Goal: Task Accomplishment & Management: Complete application form

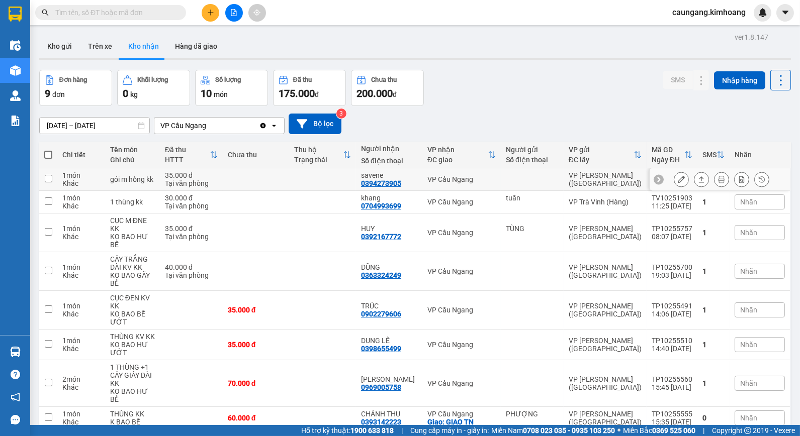
scroll to position [61, 0]
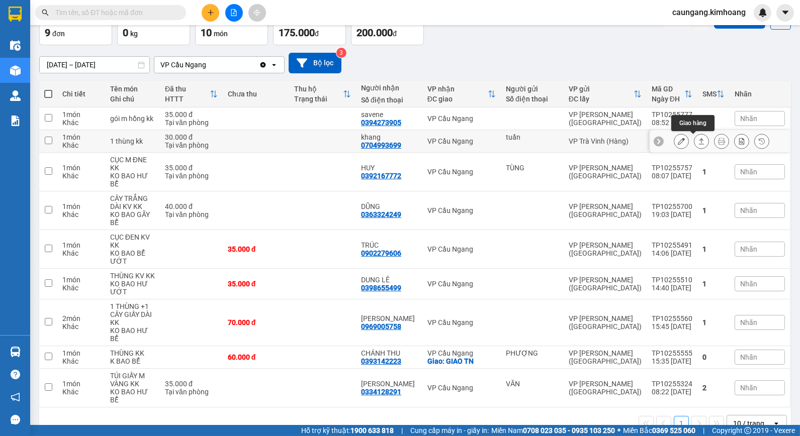
click at [698, 141] on icon at bounding box center [701, 141] width 7 height 7
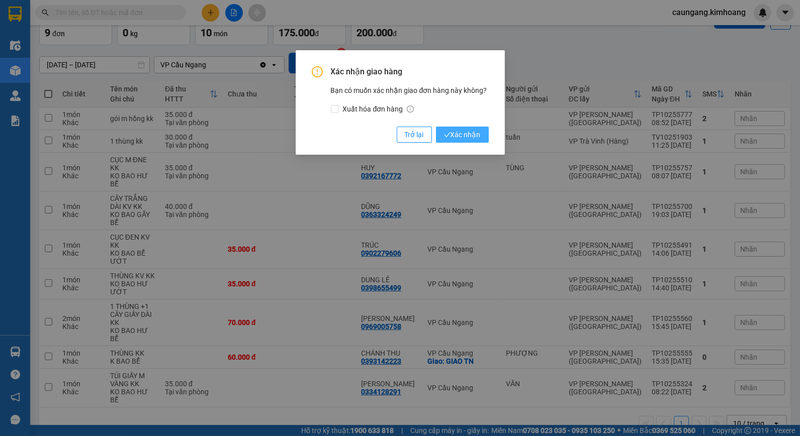
click at [472, 136] on span "Xác nhận" at bounding box center [462, 134] width 37 height 11
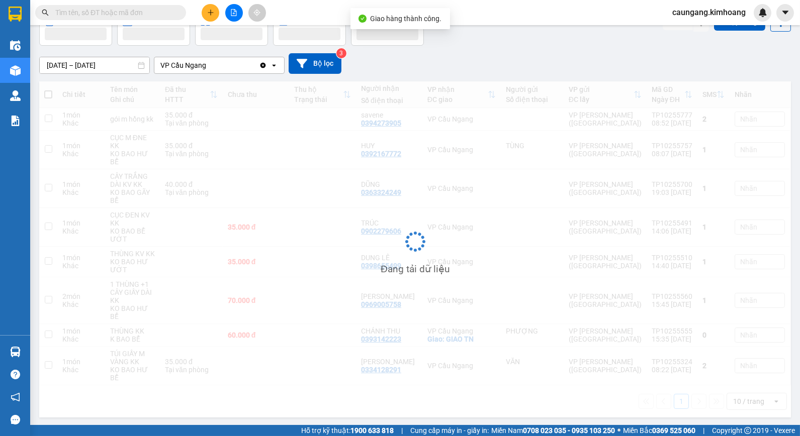
scroll to position [46, 0]
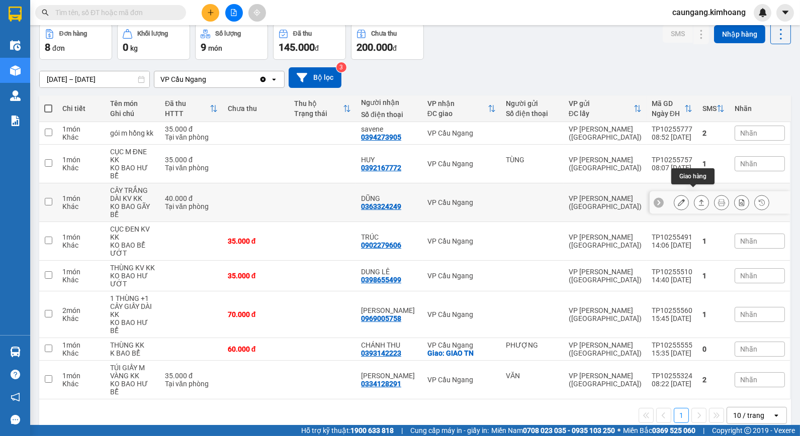
click at [694, 195] on button at bounding box center [701, 203] width 14 height 18
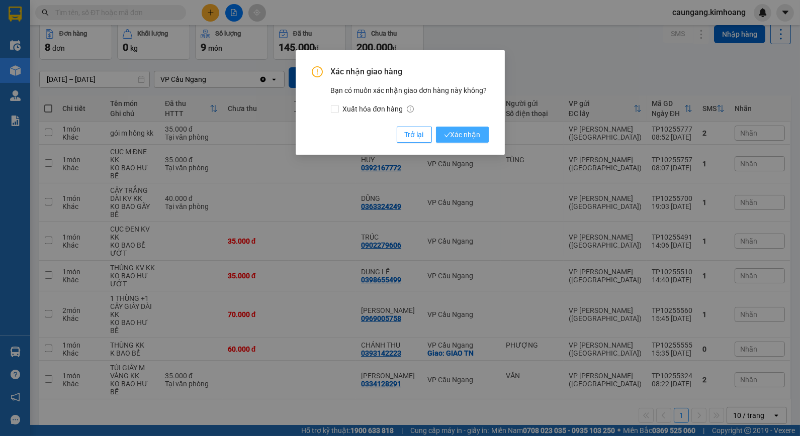
click at [461, 133] on span "Xác nhận" at bounding box center [462, 134] width 37 height 11
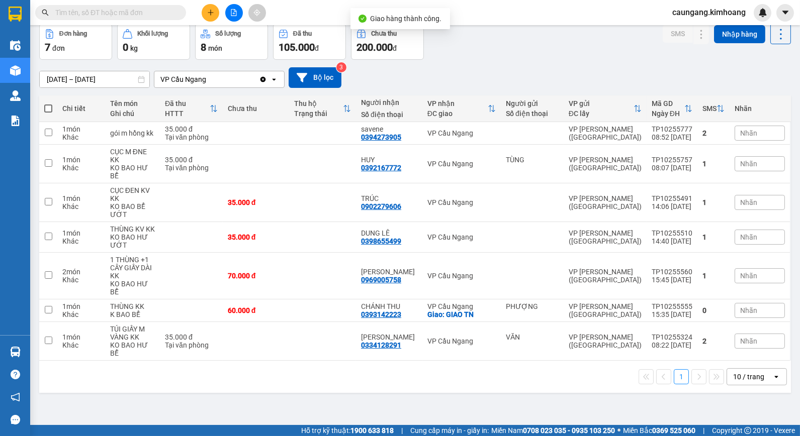
scroll to position [0, 0]
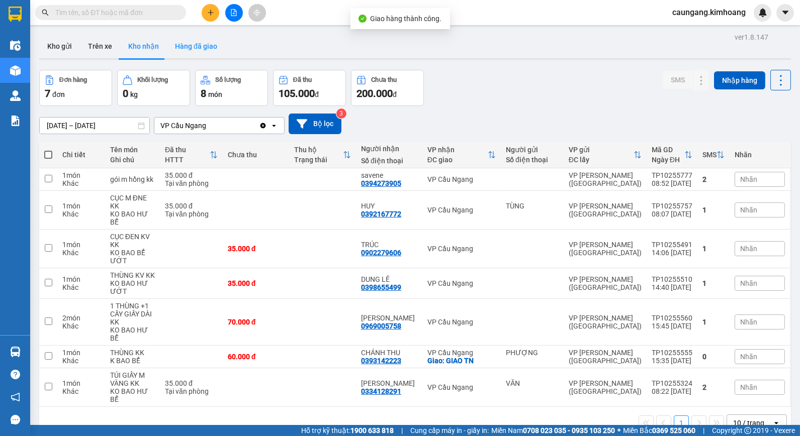
click at [199, 46] on button "Hàng đã giao" at bounding box center [196, 46] width 58 height 24
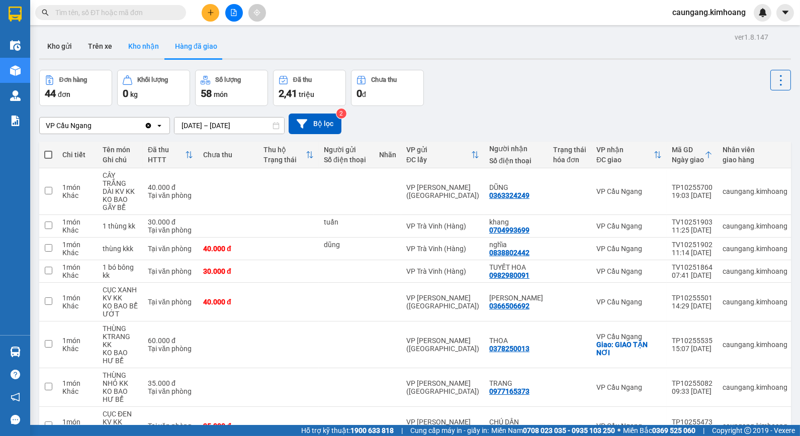
click at [142, 53] on button "Kho nhận" at bounding box center [143, 46] width 47 height 24
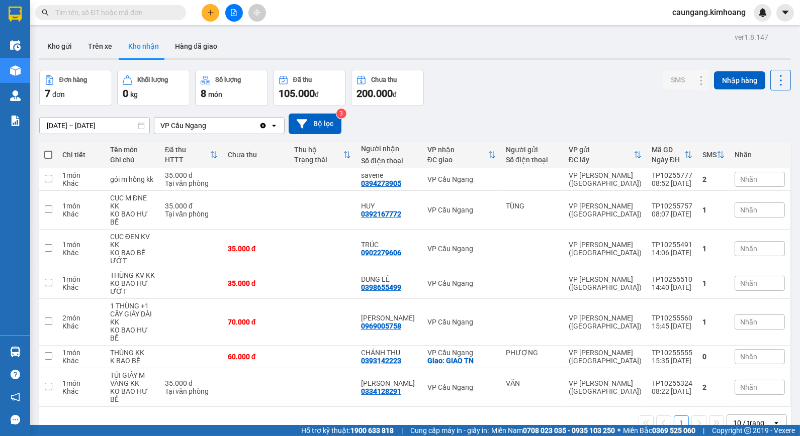
drag, startPoint x: 185, startPoint y: 48, endPoint x: 173, endPoint y: 33, distance: 19.3
click at [185, 48] on button "Hàng đã giao" at bounding box center [196, 46] width 58 height 24
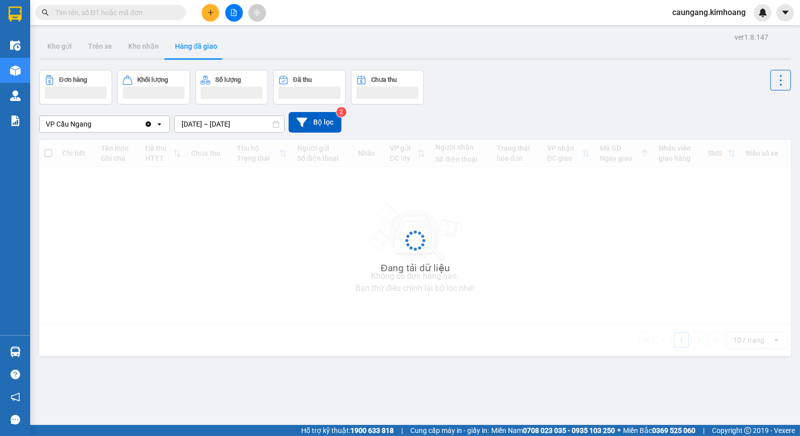
click at [154, 13] on input "text" at bounding box center [114, 12] width 119 height 11
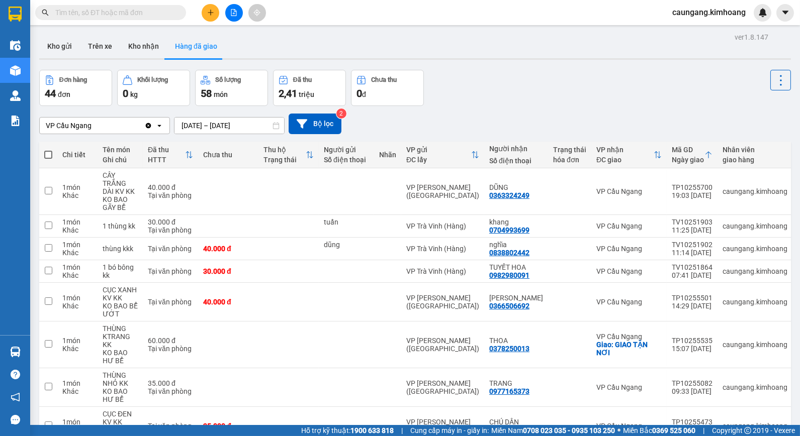
click at [153, 12] on input "text" at bounding box center [114, 12] width 119 height 11
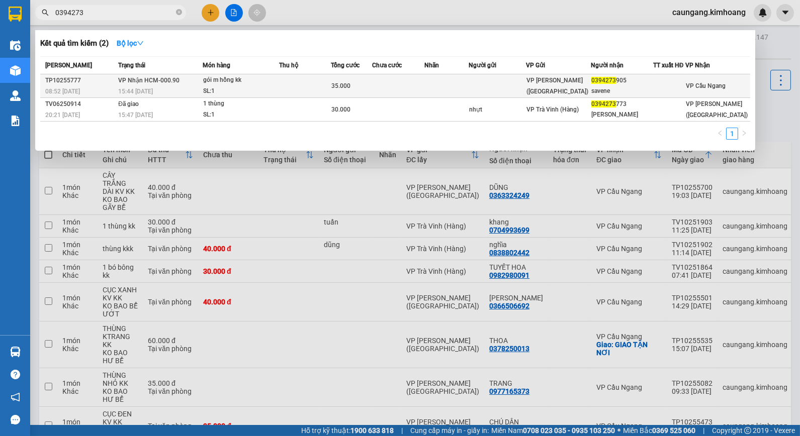
type input "0394273"
click at [385, 82] on td at bounding box center [398, 86] width 52 height 24
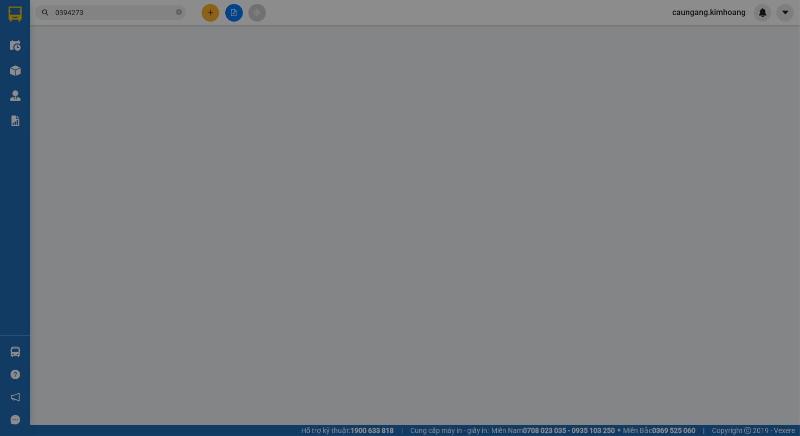
type input "0394273905"
type input "savene"
type input "35.000"
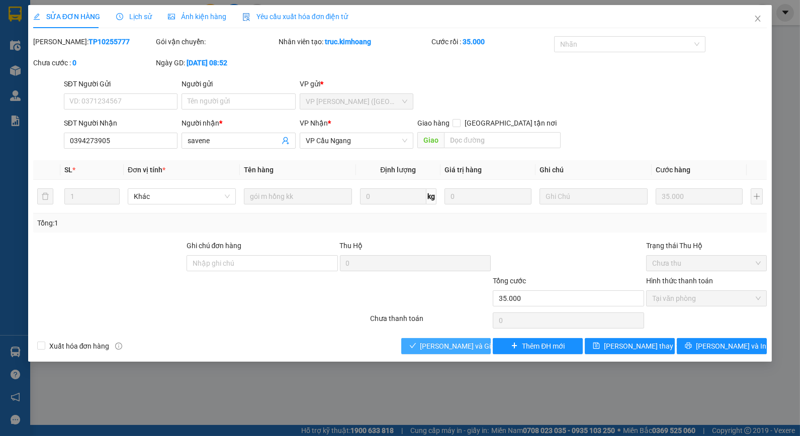
click at [449, 349] on span "[PERSON_NAME] và Giao hàng" at bounding box center [468, 346] width 97 height 11
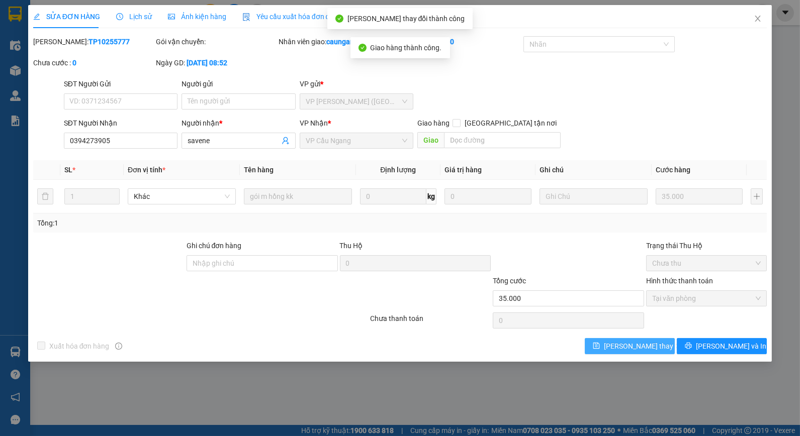
click at [602, 345] on button "[PERSON_NAME] thay đổi" at bounding box center [630, 346] width 90 height 16
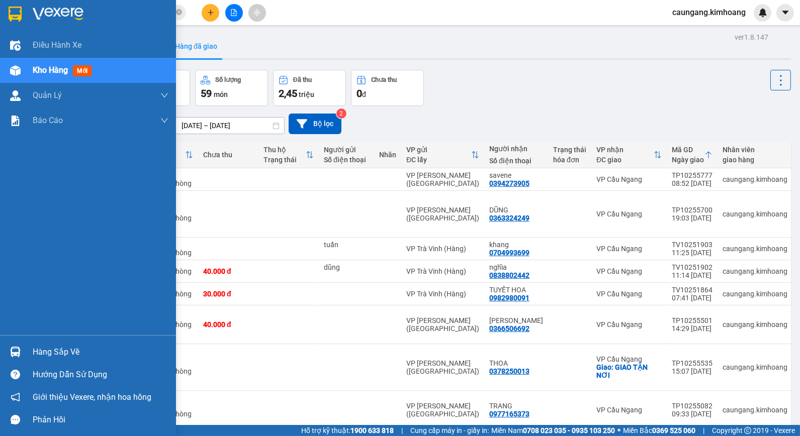
click at [53, 353] on div "Hàng sắp về" at bounding box center [101, 352] width 136 height 15
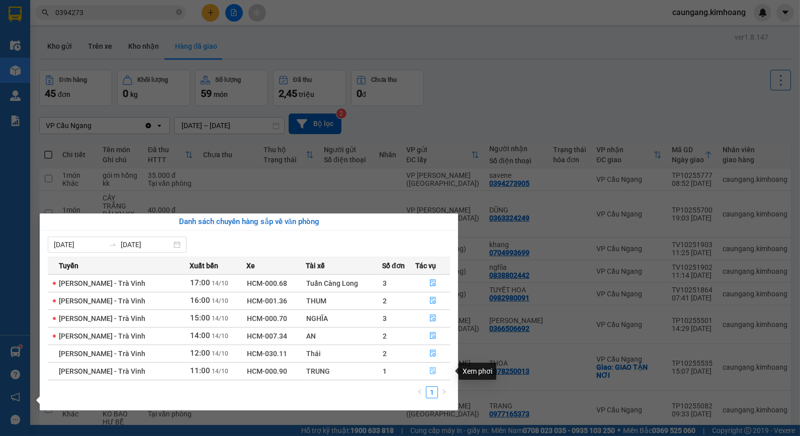
click at [429, 373] on icon "file-done" at bounding box center [432, 370] width 7 height 7
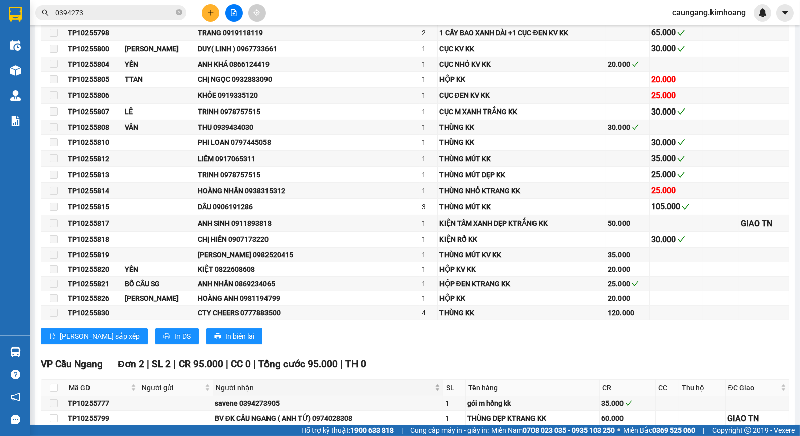
scroll to position [838, 0]
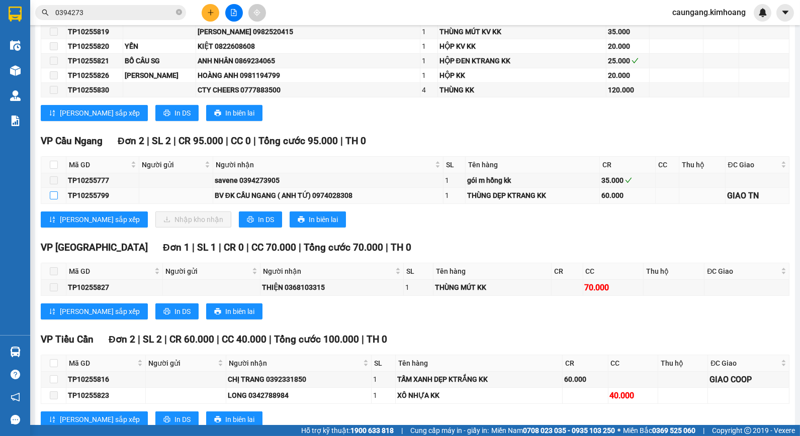
click at [54, 200] on input "checkbox" at bounding box center [54, 196] width 8 height 8
checkbox input "true"
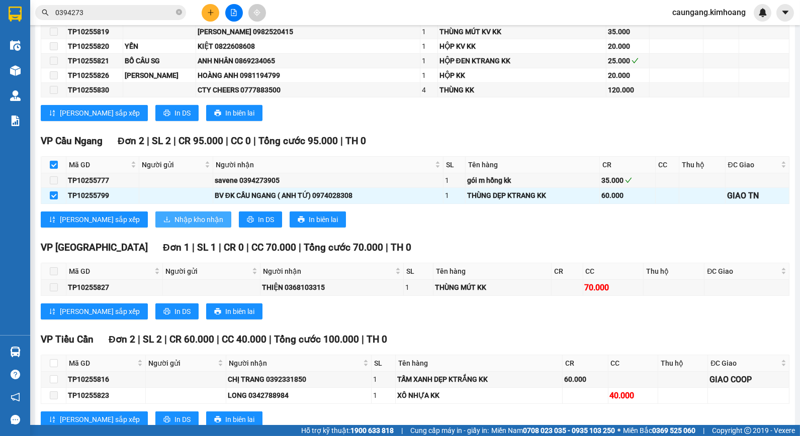
click at [174, 225] on span "Nhập kho nhận" at bounding box center [198, 219] width 49 height 11
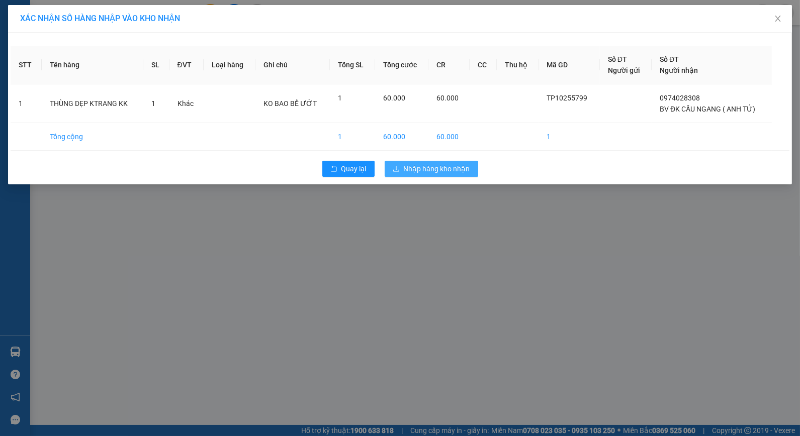
click at [439, 166] on span "Nhập hàng kho nhận" at bounding box center [437, 168] width 66 height 11
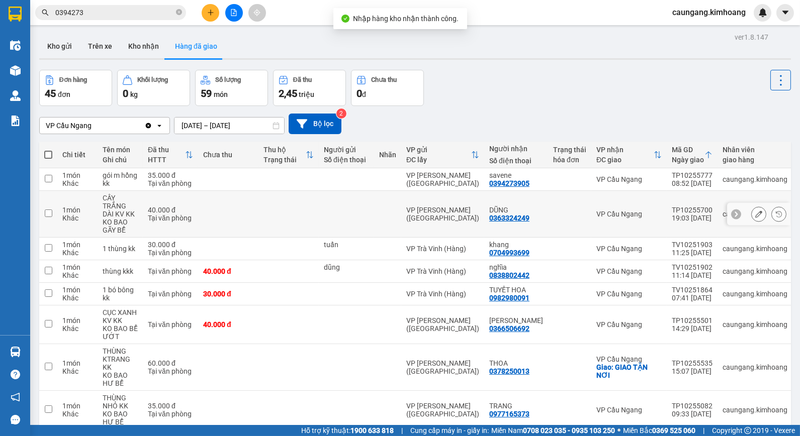
click at [571, 205] on td at bounding box center [569, 214] width 43 height 47
checkbox input "true"
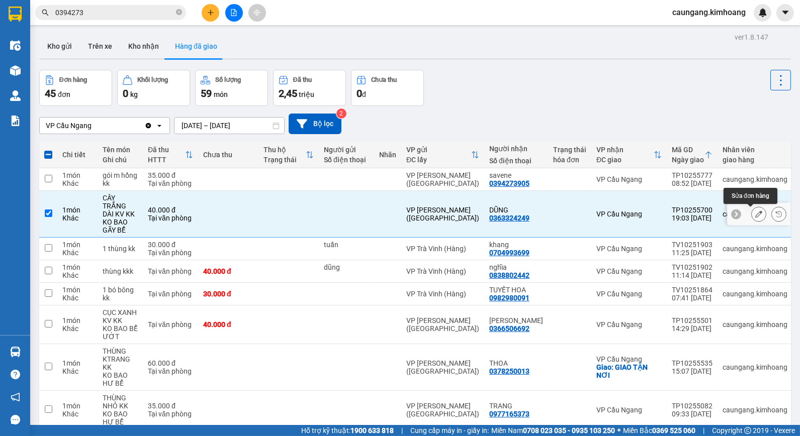
click at [755, 213] on icon at bounding box center [758, 214] width 7 height 7
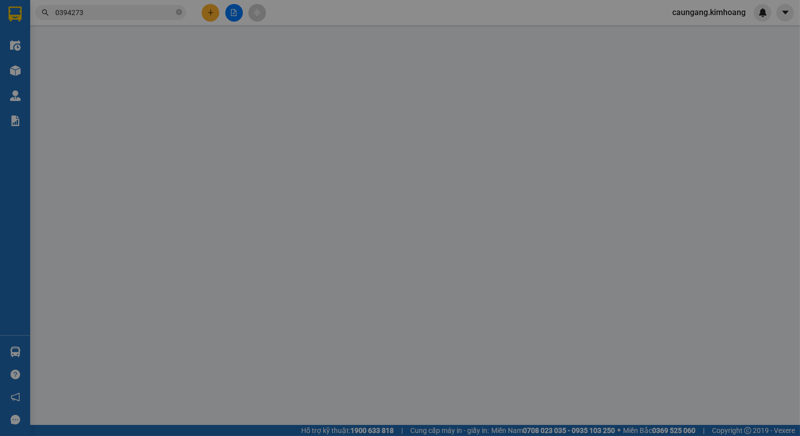
type input "0363324249"
type input "DŨNG"
type input "40.000"
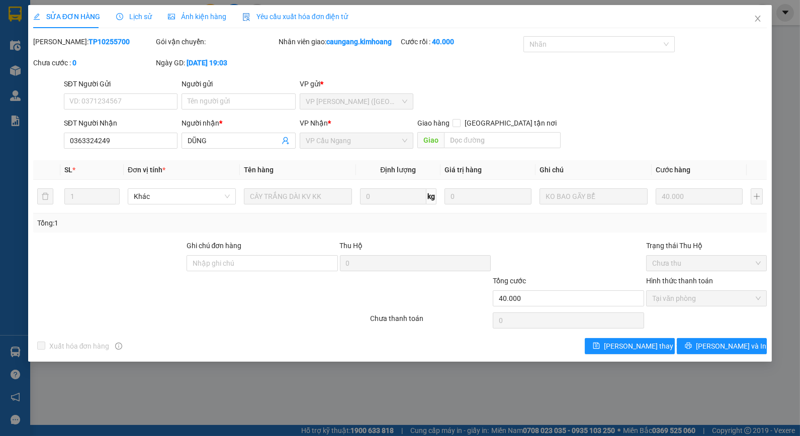
click at [142, 15] on span "Lịch sử" at bounding box center [134, 17] width 36 height 8
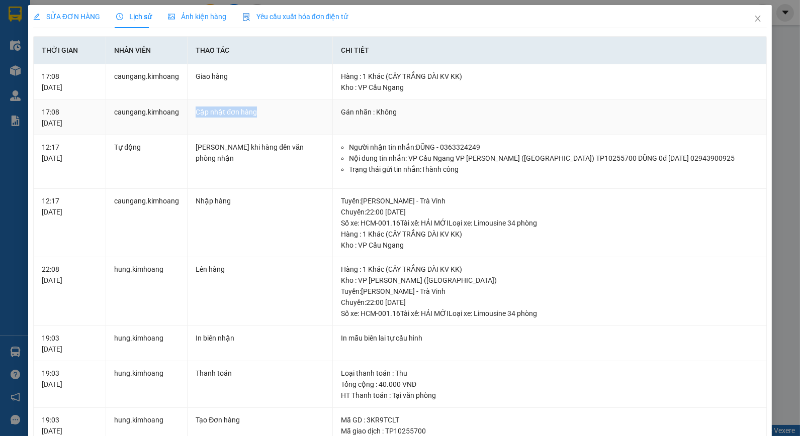
drag, startPoint x: 254, startPoint y: 111, endPoint x: 195, endPoint y: 114, distance: 59.4
click at [196, 114] on div "Cập nhật đơn hàng" at bounding box center [260, 112] width 129 height 11
drag, startPoint x: 225, startPoint y: 77, endPoint x: 193, endPoint y: 76, distance: 32.2
click at [193, 76] on td "Giao hàng" at bounding box center [260, 82] width 145 height 36
click at [303, 83] on td "Giao hàng" at bounding box center [260, 82] width 145 height 36
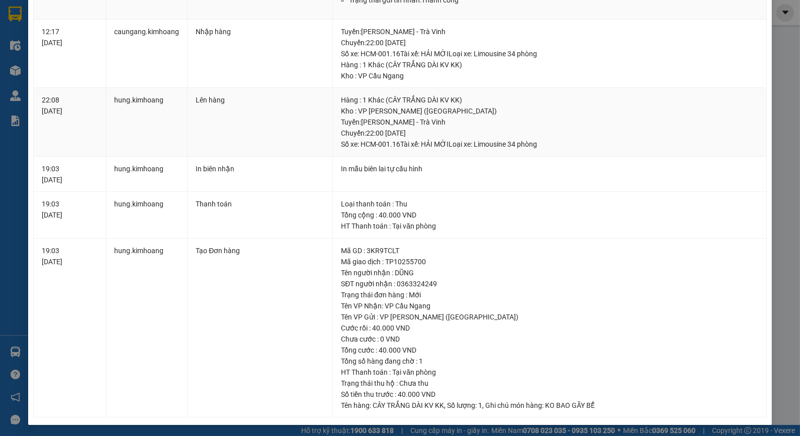
scroll to position [2, 0]
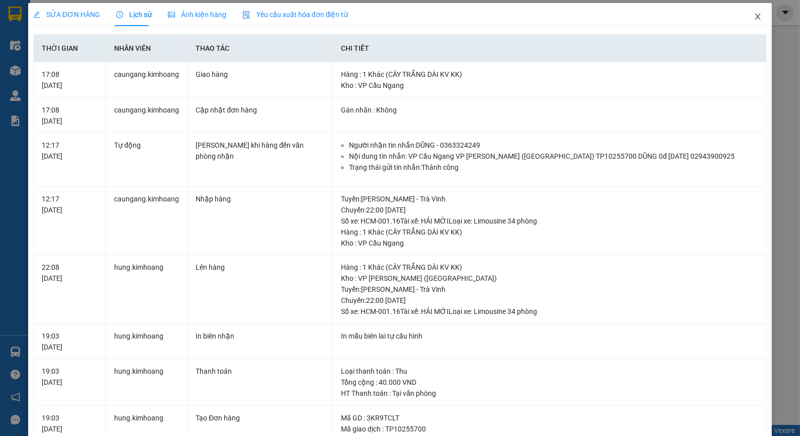
click at [754, 19] on icon "close" at bounding box center [758, 17] width 8 height 8
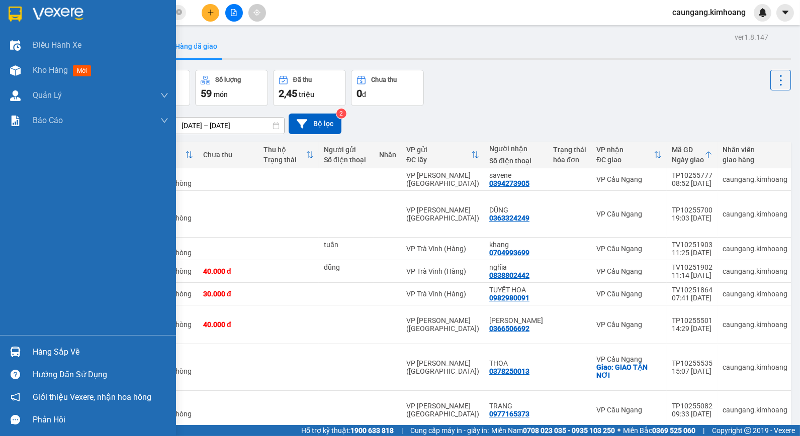
click at [49, 353] on div "Hàng sắp về" at bounding box center [101, 352] width 136 height 15
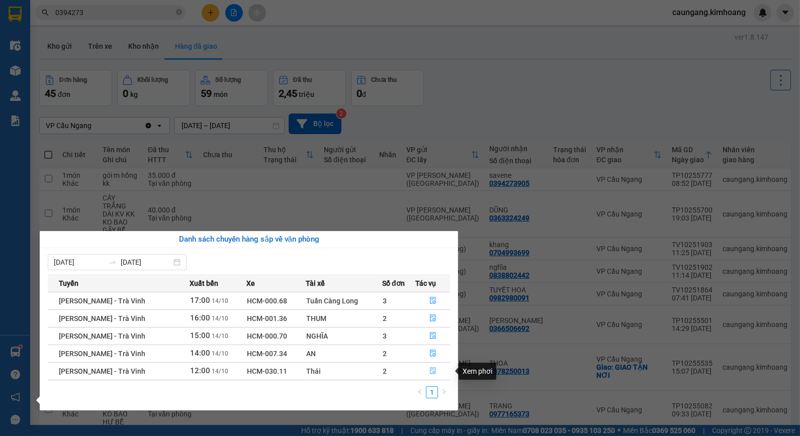
click at [432, 374] on icon "file-done" at bounding box center [433, 370] width 6 height 7
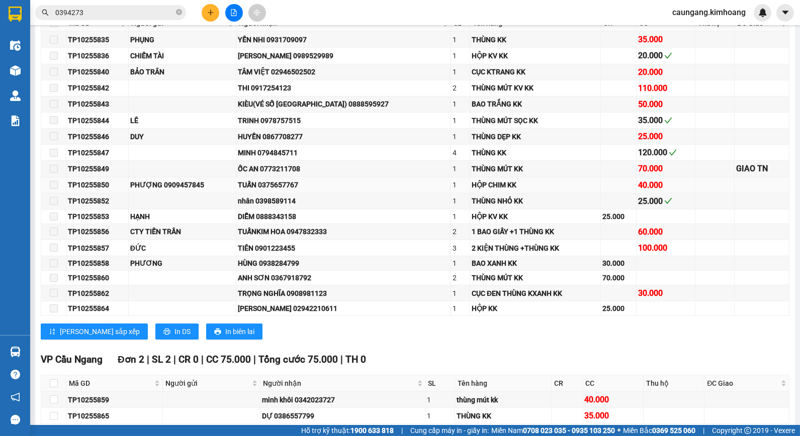
scroll to position [446, 0]
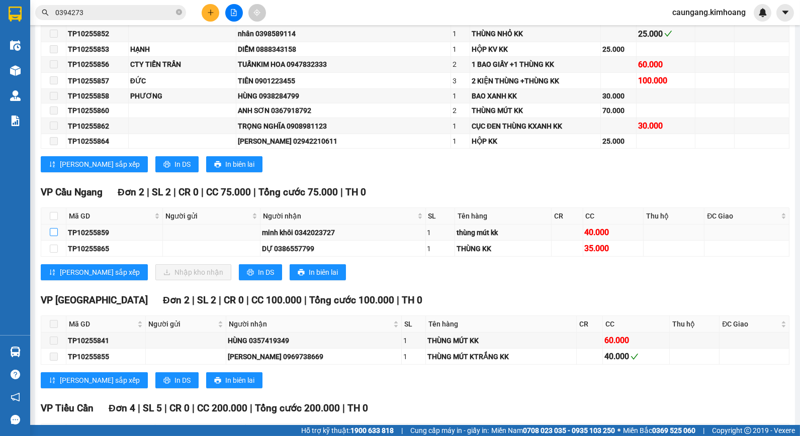
click at [53, 236] on input "checkbox" at bounding box center [54, 232] width 8 height 8
checkbox input "true"
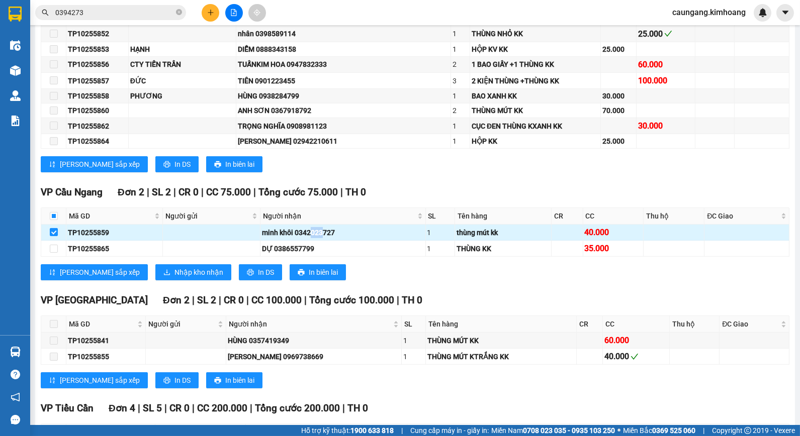
drag, startPoint x: 307, startPoint y: 241, endPoint x: 318, endPoint y: 240, distance: 11.1
click at [318, 238] on div "minh khôi 0342023727" at bounding box center [342, 232] width 161 height 11
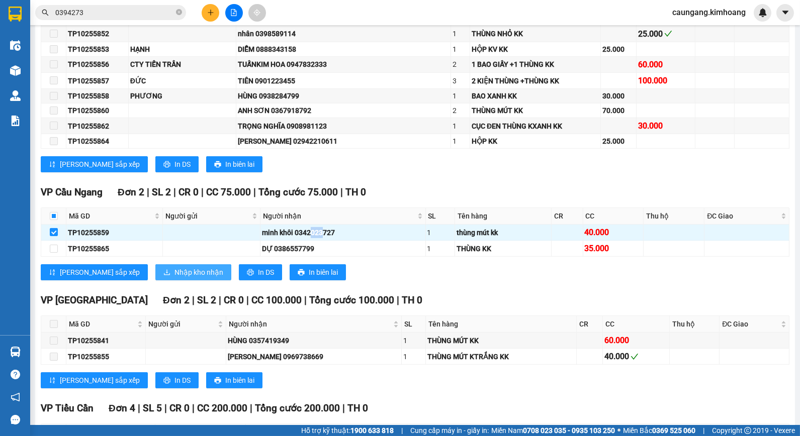
click at [174, 278] on span "Nhập kho nhận" at bounding box center [198, 272] width 49 height 11
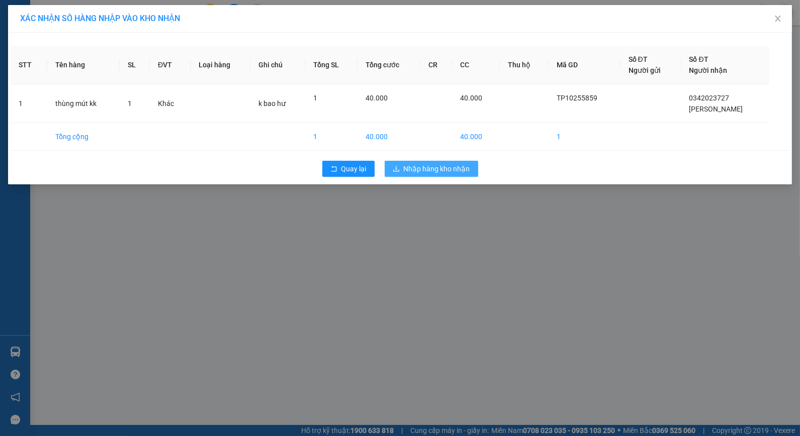
click at [450, 171] on span "Nhập hàng kho nhận" at bounding box center [437, 168] width 66 height 11
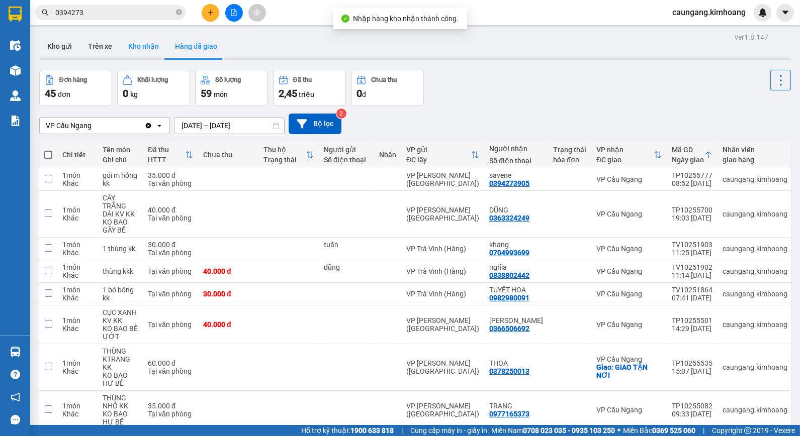
click at [141, 47] on button "Kho nhận" at bounding box center [143, 46] width 47 height 24
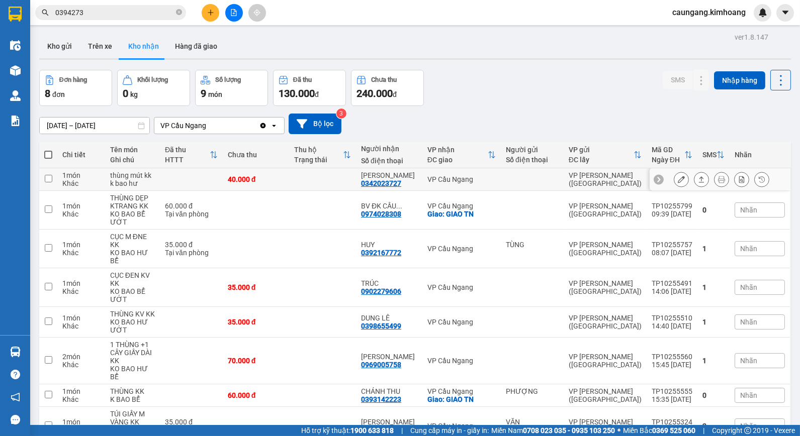
scroll to position [46, 0]
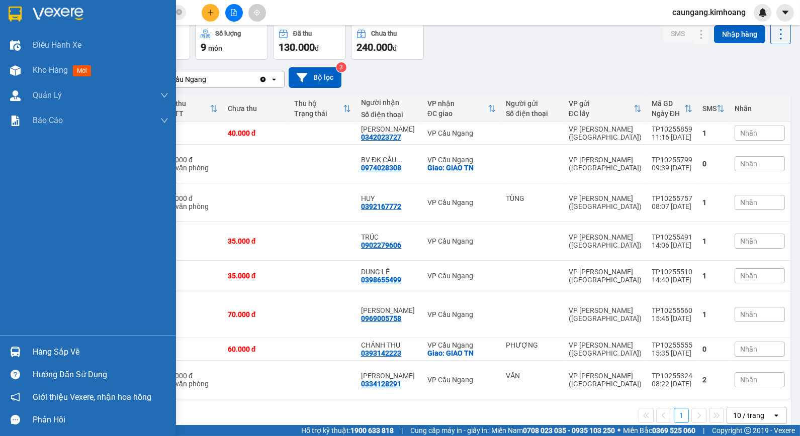
click at [58, 355] on div "Hàng sắp về" at bounding box center [101, 352] width 136 height 15
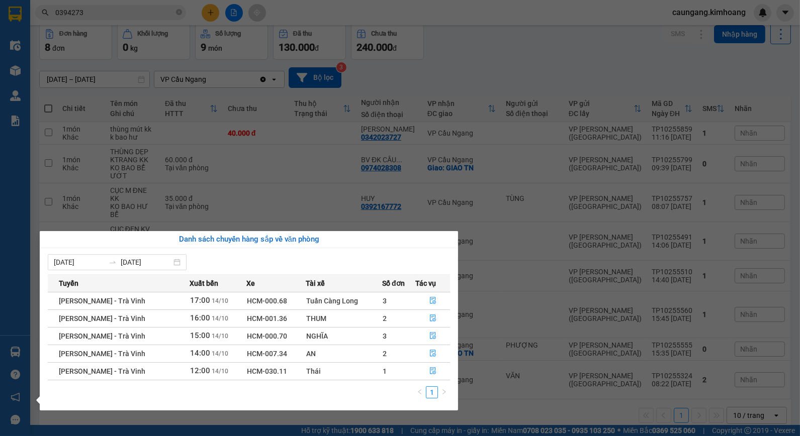
click at [500, 84] on section "Kết quả tìm kiếm ( 2 ) Bộ lọc Mã ĐH Trạng thái Món hàng Thu hộ Tổng cước Chưa c…" at bounding box center [400, 218] width 800 height 436
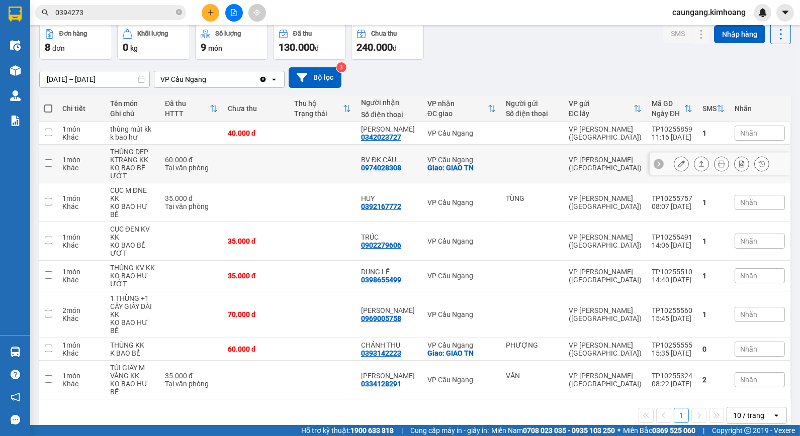
scroll to position [0, 0]
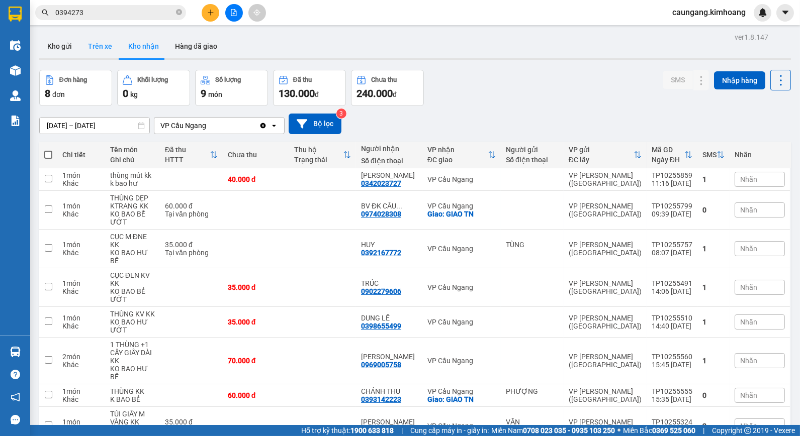
click at [94, 44] on button "Trên xe" at bounding box center [100, 46] width 40 height 24
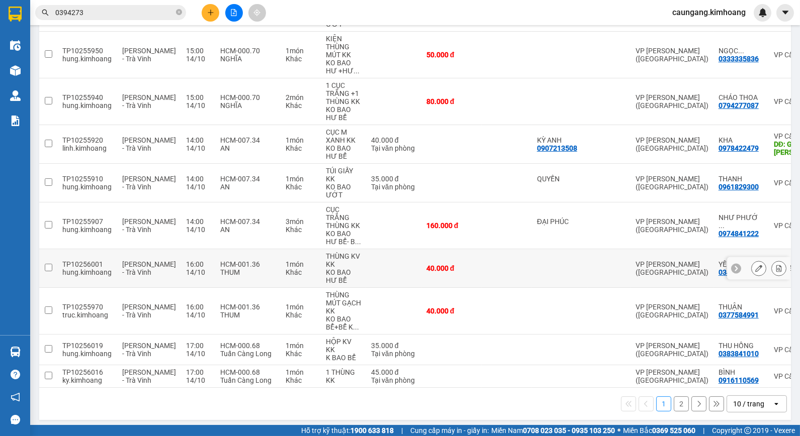
scroll to position [16, 0]
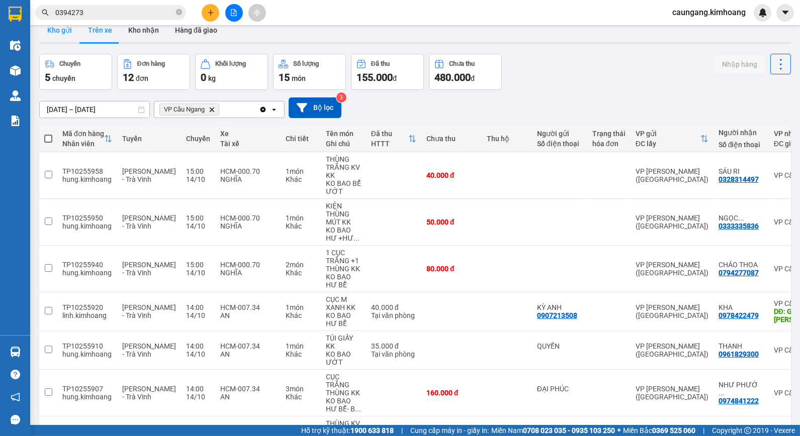
click at [66, 28] on button "Kho gửi" at bounding box center [59, 30] width 41 height 24
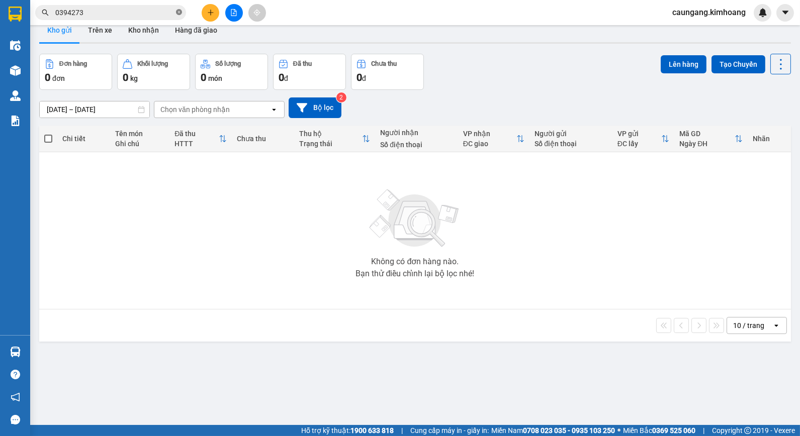
click at [180, 16] on span at bounding box center [179, 13] width 6 height 10
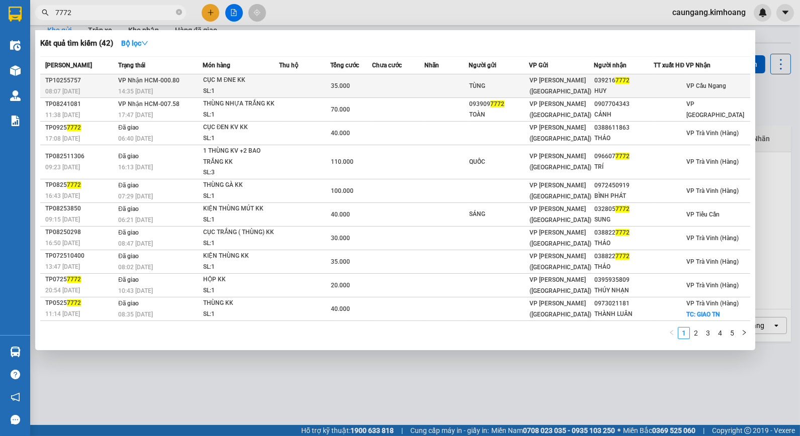
type input "7772"
click at [259, 82] on div "CỤC M ĐNE KK" at bounding box center [240, 80] width 75 height 11
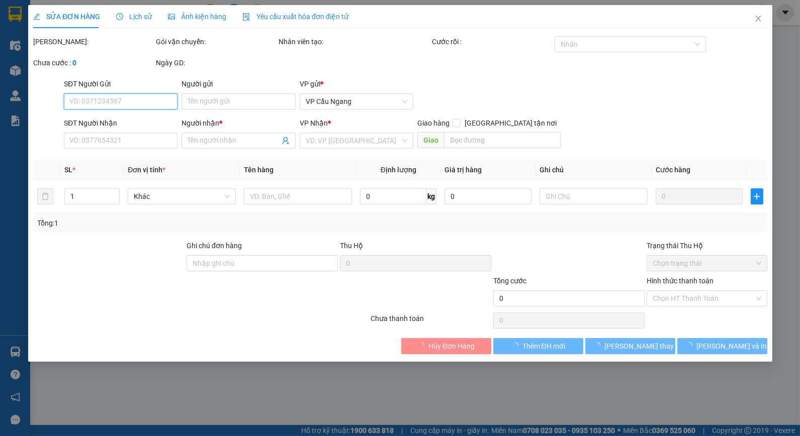
type input "TÙNG"
type input "0392167772"
type input "HUY"
type input "35.000"
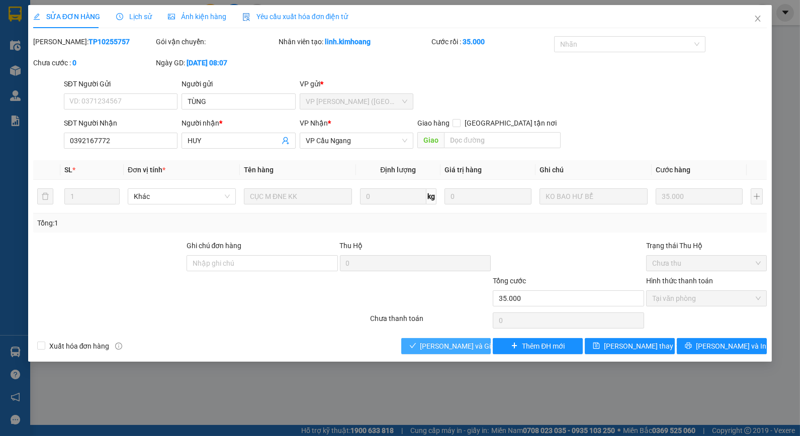
click at [439, 344] on span "[PERSON_NAME] và Giao hàng" at bounding box center [468, 346] width 97 height 11
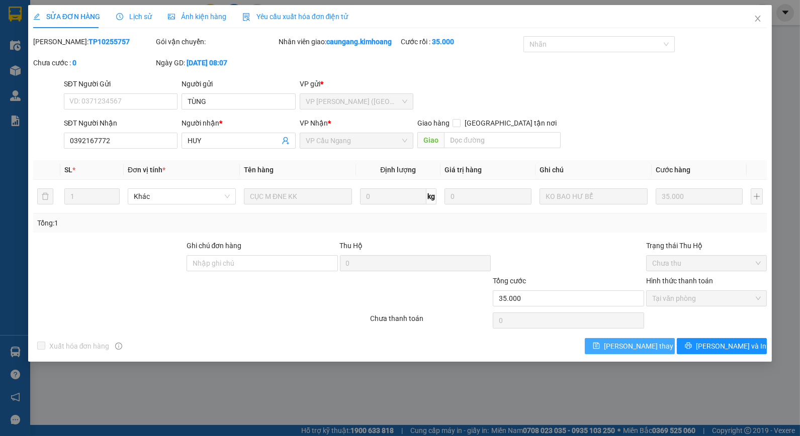
click at [647, 347] on span "[PERSON_NAME] thay đổi" at bounding box center [644, 346] width 80 height 11
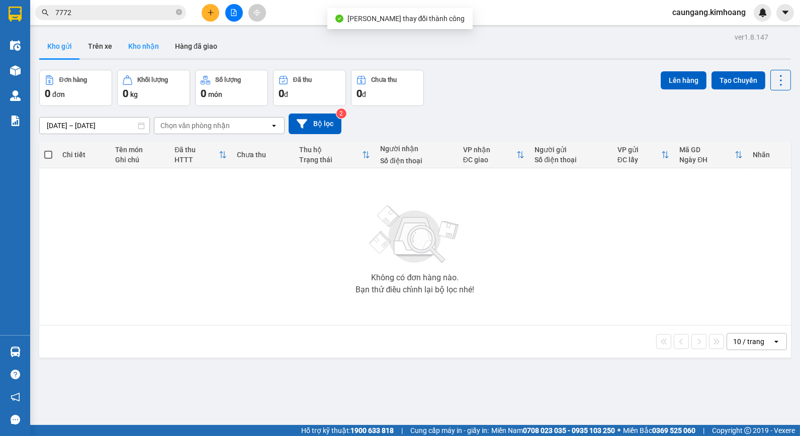
click at [146, 46] on button "Kho nhận" at bounding box center [143, 46] width 47 height 24
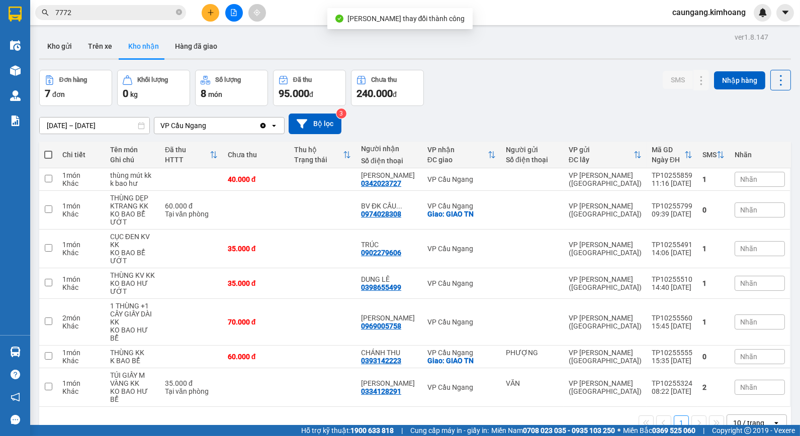
scroll to position [46, 0]
